Goal: Task Accomplishment & Management: Manage account settings

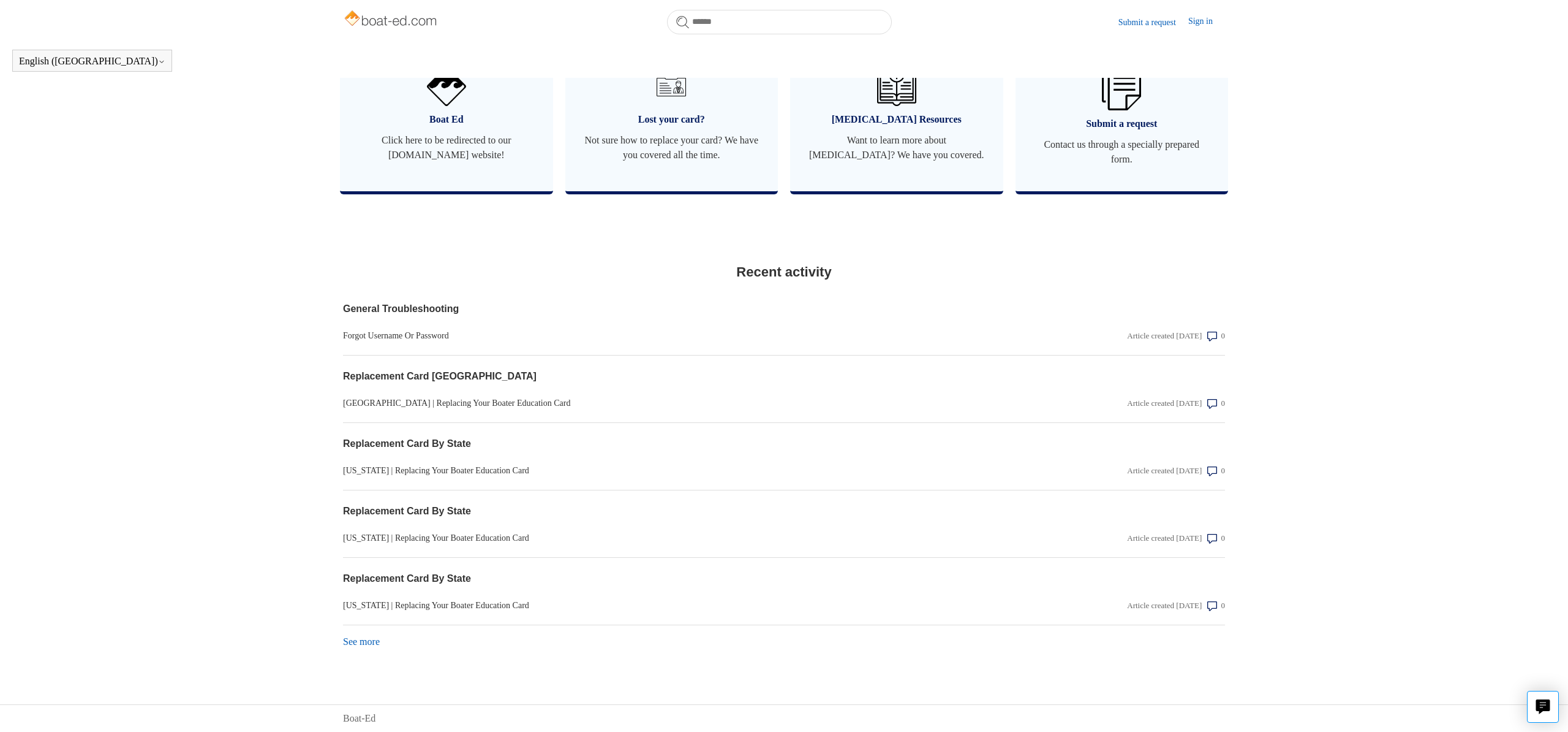
scroll to position [780, 0]
click at [1195, 18] on link "Sign in" at bounding box center [1207, 23] width 37 height 15
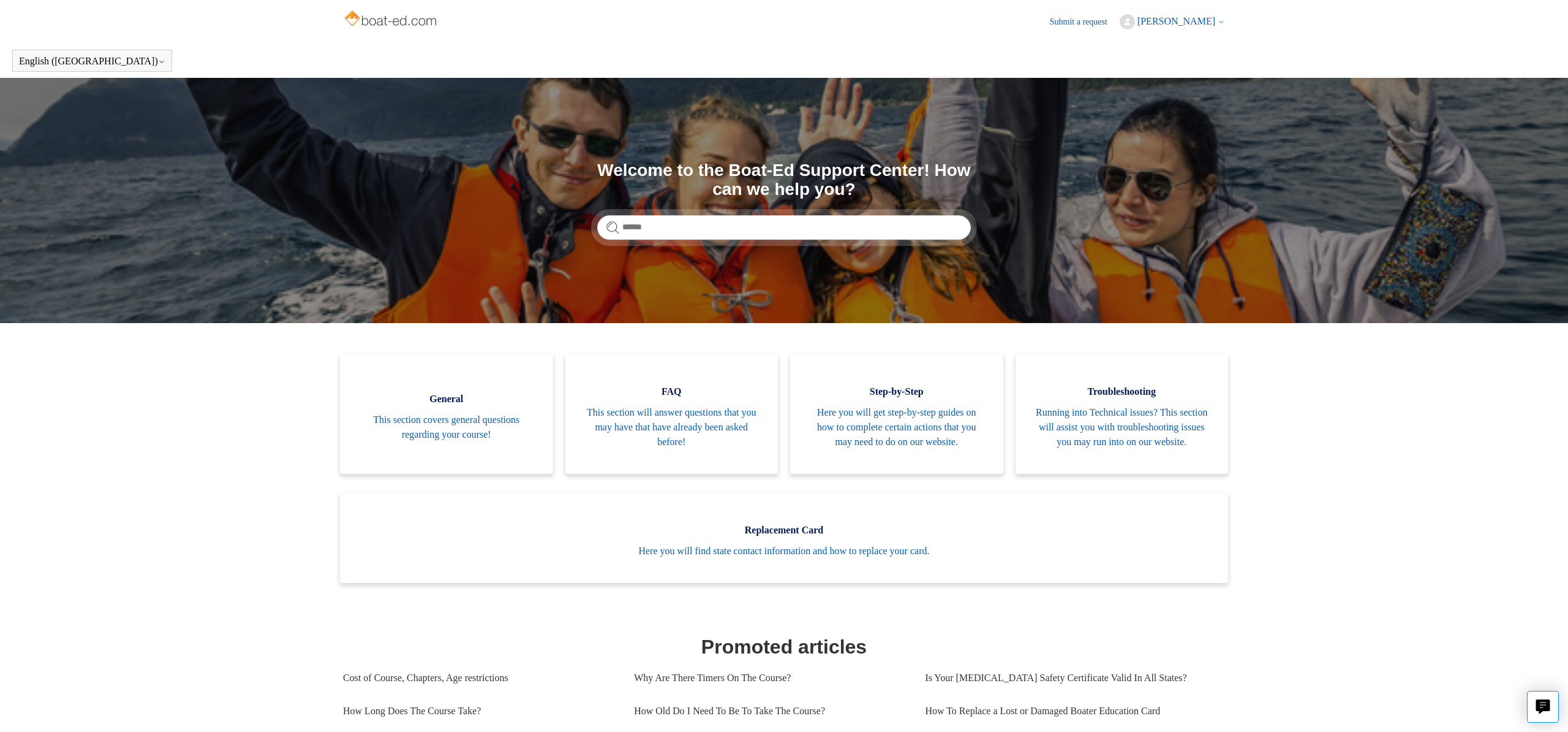
click at [1195, 20] on span "[PERSON_NAME]" at bounding box center [1176, 21] width 78 height 10
click at [1211, 45] on link "My activities" at bounding box center [1171, 48] width 103 height 22
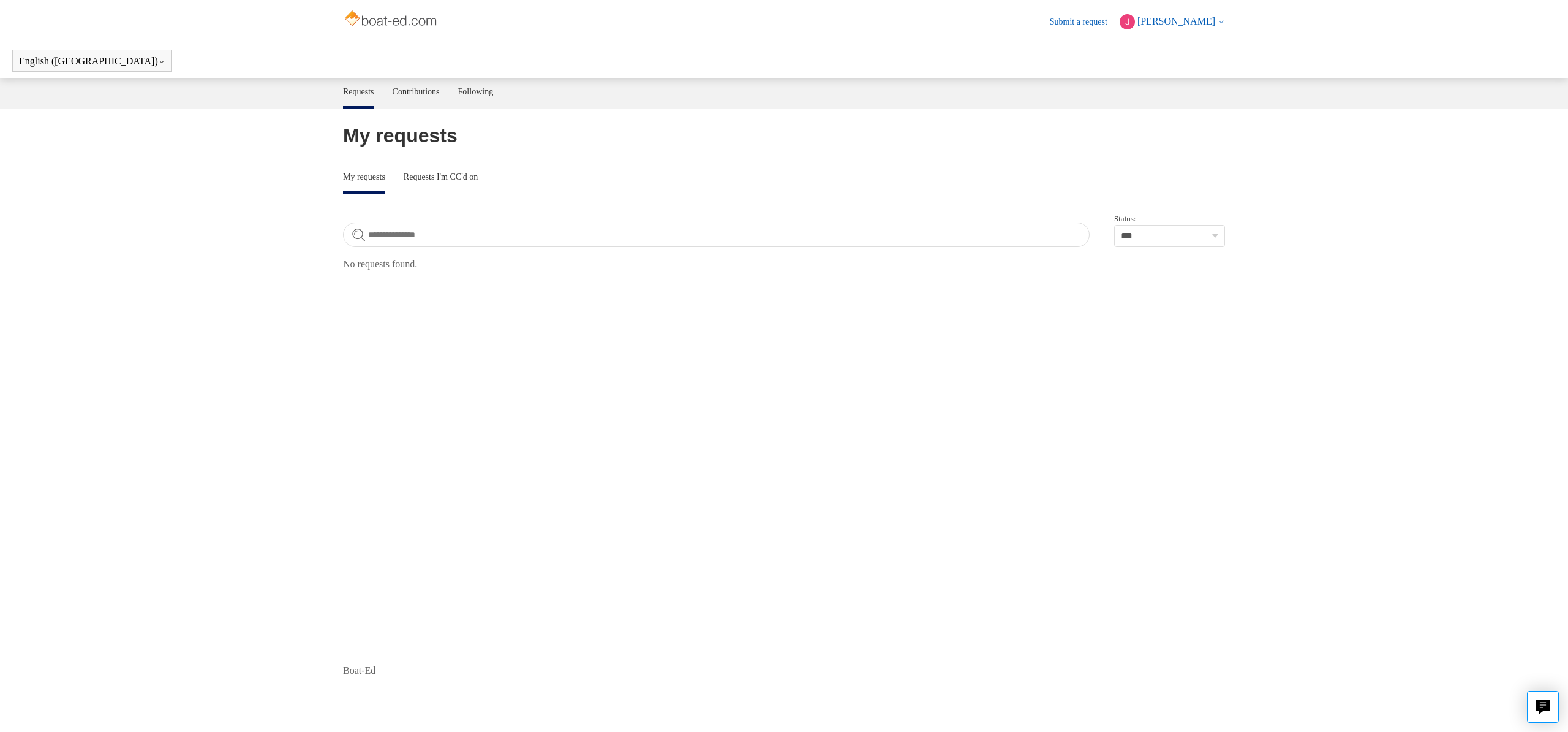
click at [1207, 25] on span "[PERSON_NAME]" at bounding box center [1176, 21] width 78 height 10
click at [1210, 69] on link "My profile" at bounding box center [1171, 69] width 103 height 22
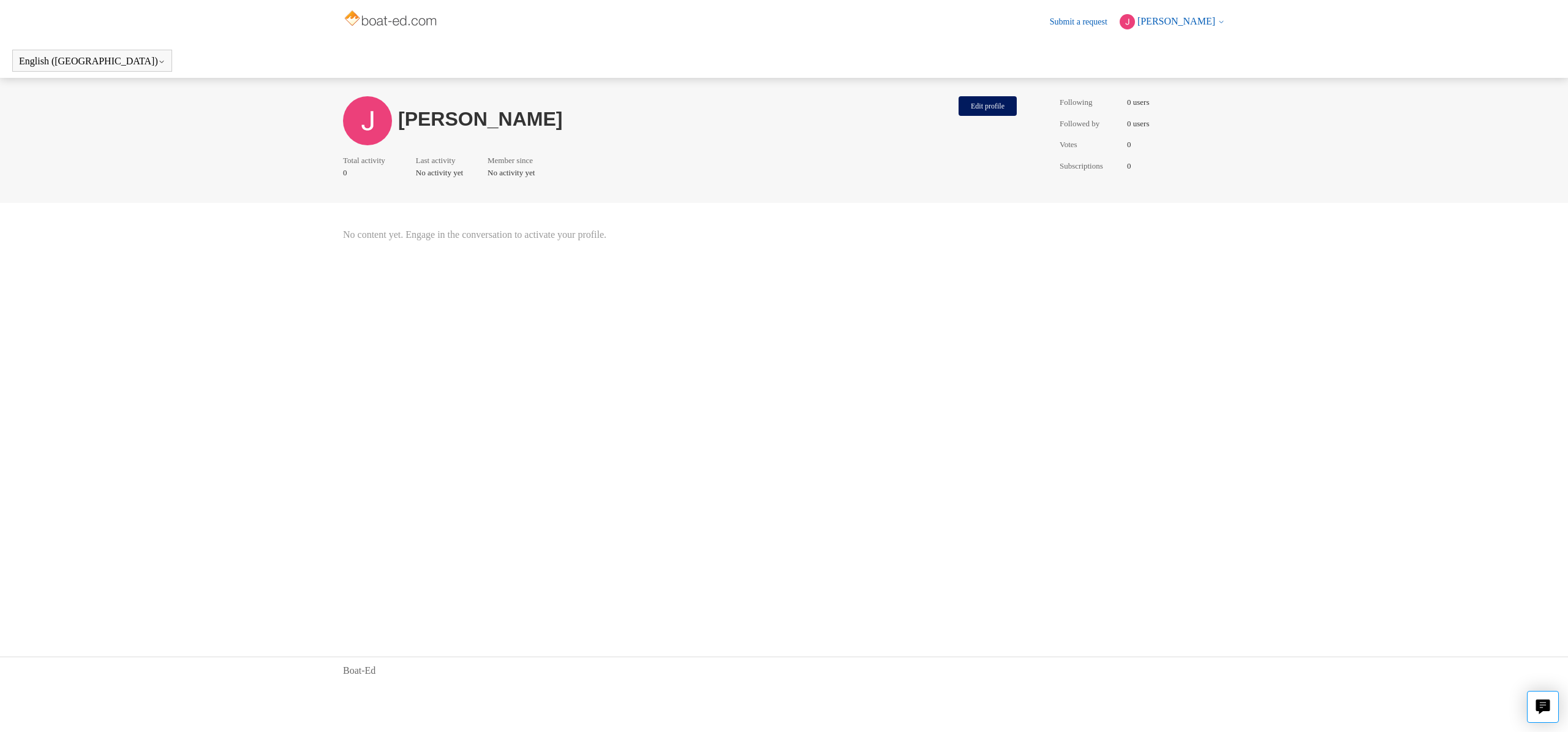
click at [1209, 26] on span "[PERSON_NAME]" at bounding box center [1176, 21] width 78 height 10
click at [1214, 45] on link "My activities" at bounding box center [1171, 48] width 103 height 22
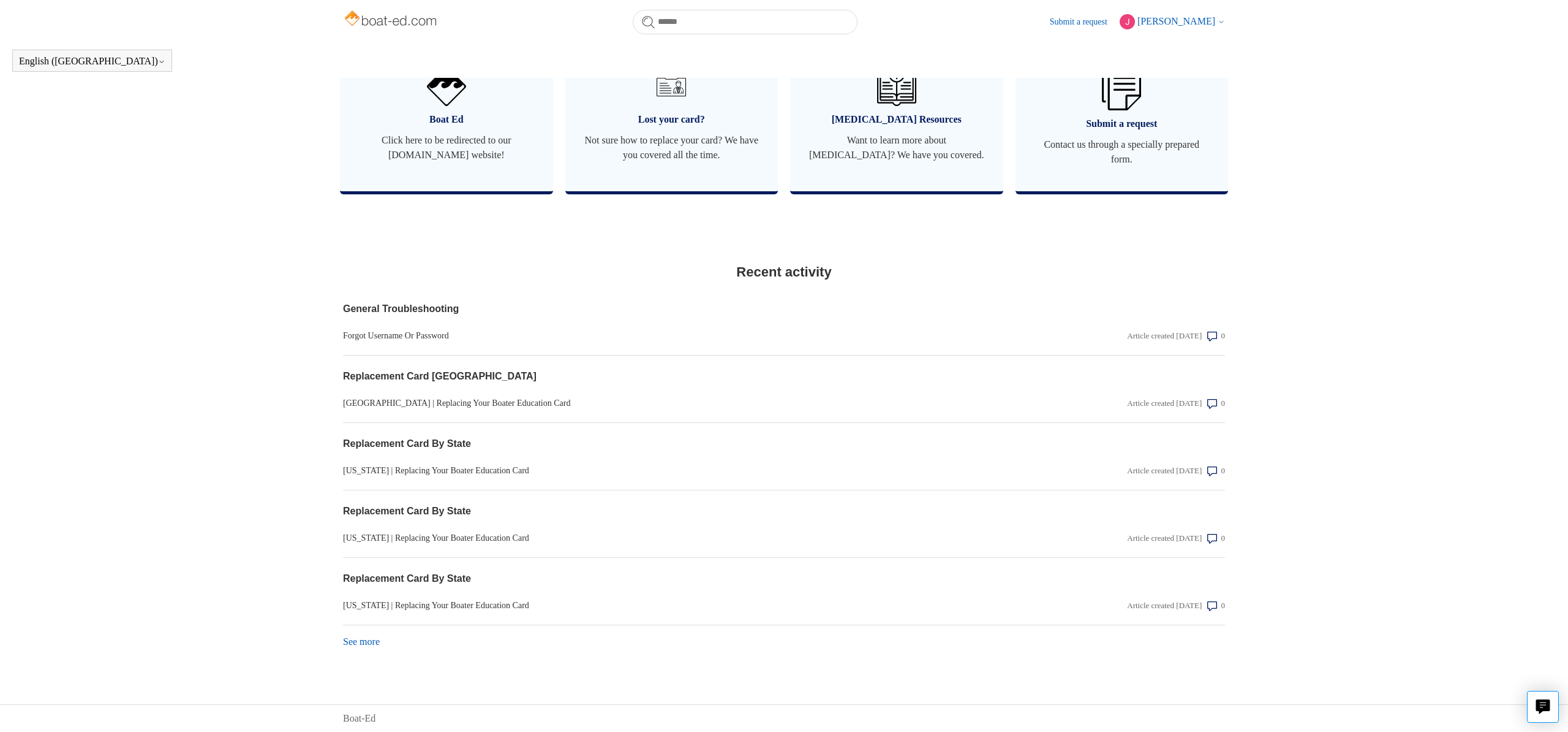
scroll to position [771, 0]
